Goal: Find specific page/section: Find specific page/section

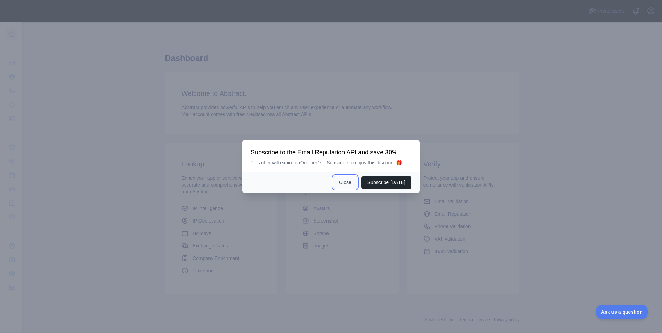
click at [356, 182] on button "Close" at bounding box center [345, 182] width 24 height 13
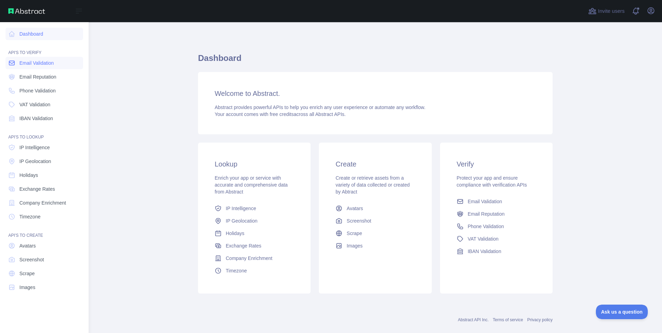
click at [23, 64] on span "Email Validation" at bounding box center [36, 63] width 34 height 7
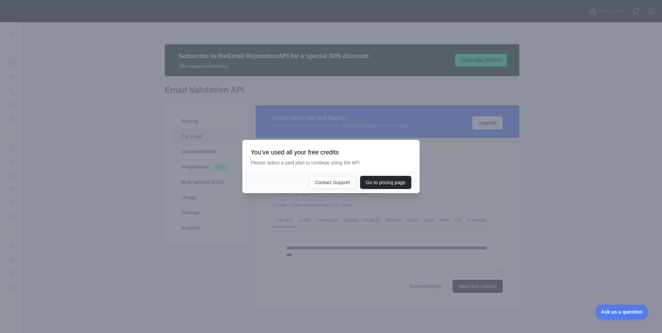
click at [529, 186] on div at bounding box center [331, 166] width 662 height 333
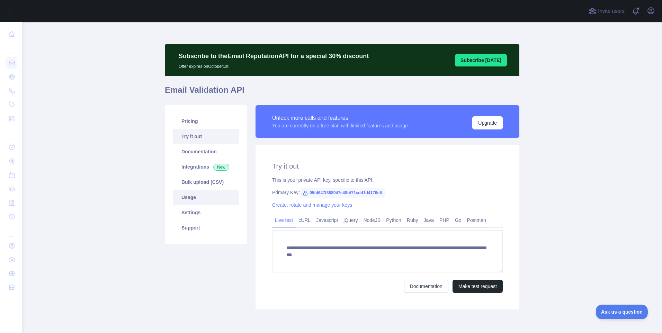
click at [193, 200] on link "Usage" at bounding box center [206, 197] width 66 height 15
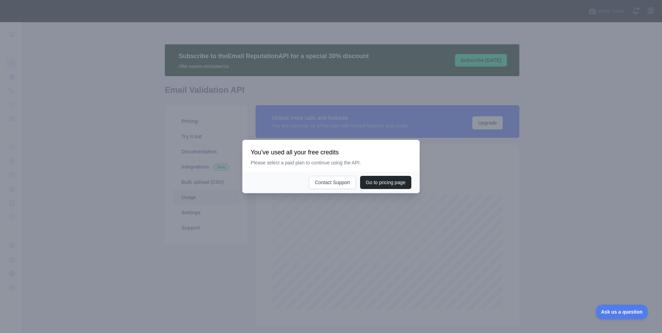
scroll to position [311, 635]
click at [531, 180] on div at bounding box center [331, 166] width 662 height 333
